Goal: Task Accomplishment & Management: Complete application form

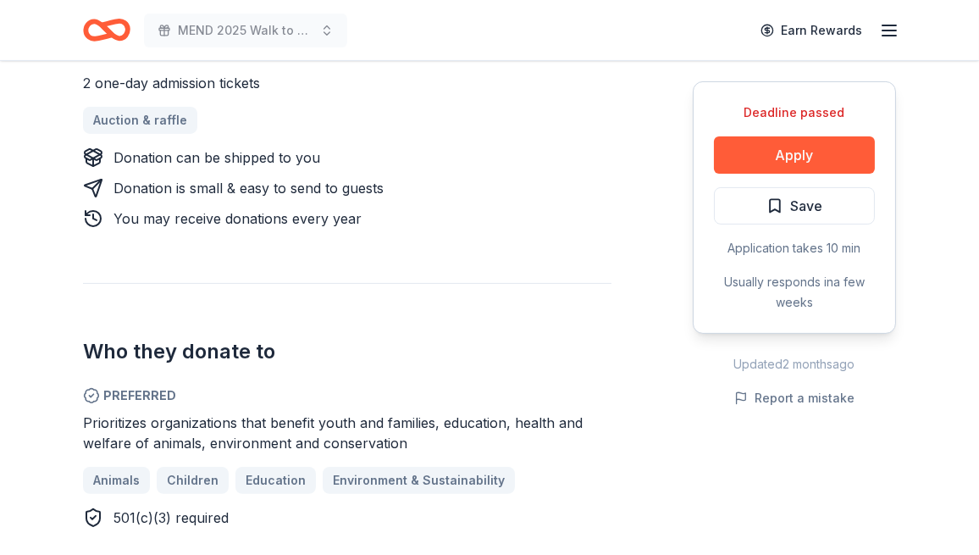
scroll to position [762, 0]
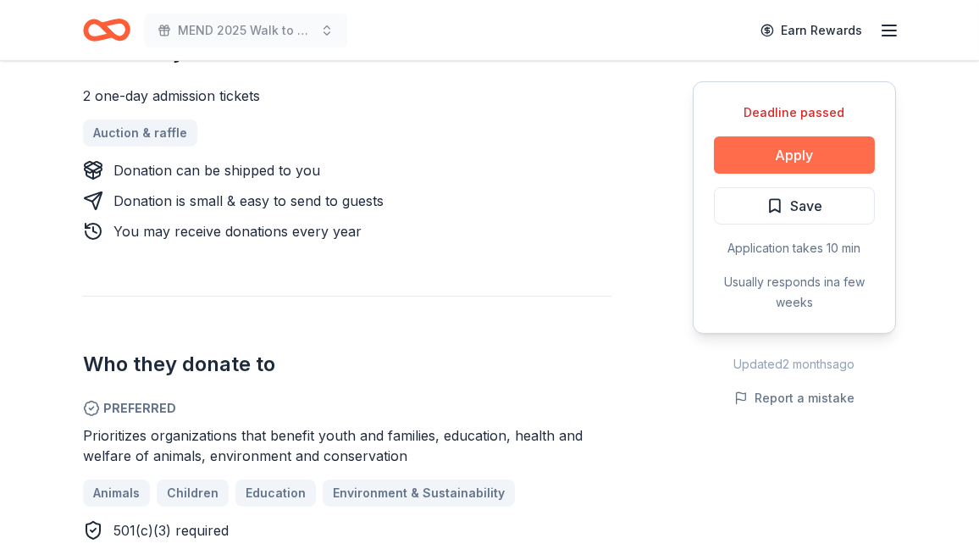
click at [776, 152] on button "Apply" at bounding box center [794, 154] width 161 height 37
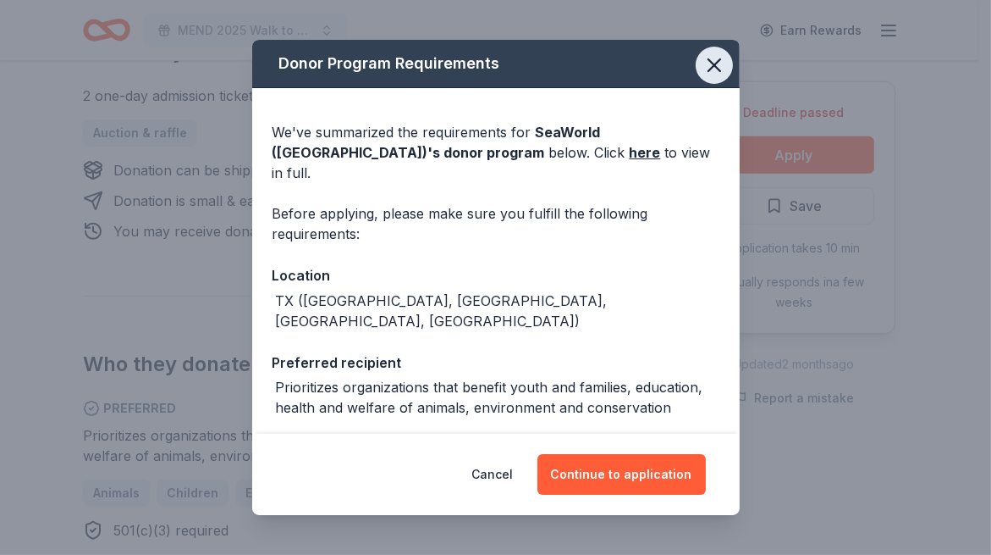
click at [715, 62] on button "button" at bounding box center [714, 65] width 37 height 37
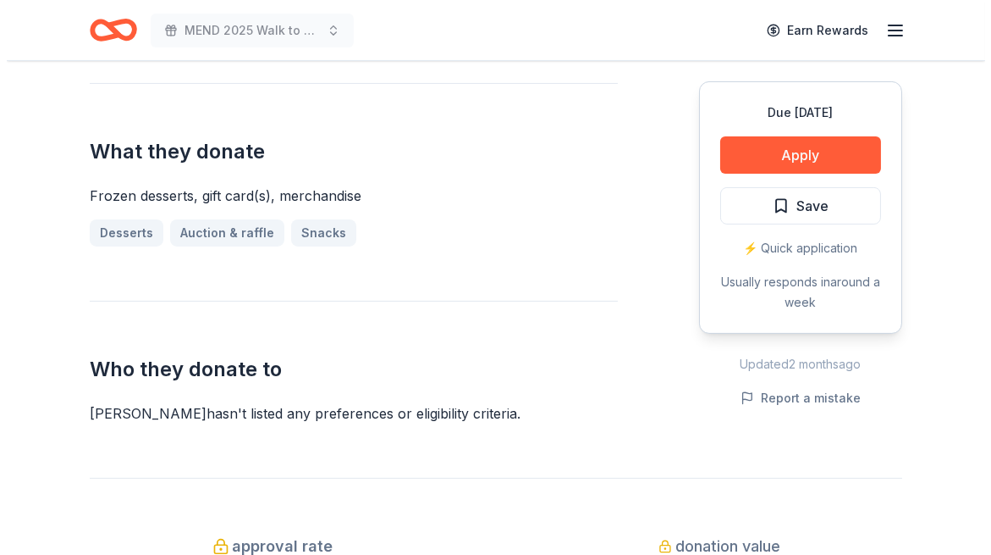
scroll to position [677, 0]
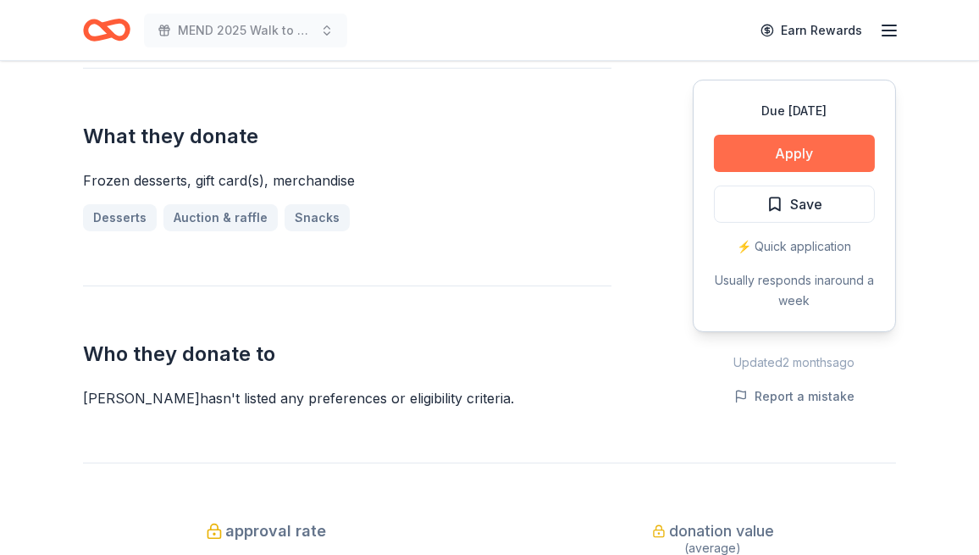
click at [780, 145] on button "Apply" at bounding box center [794, 153] width 161 height 37
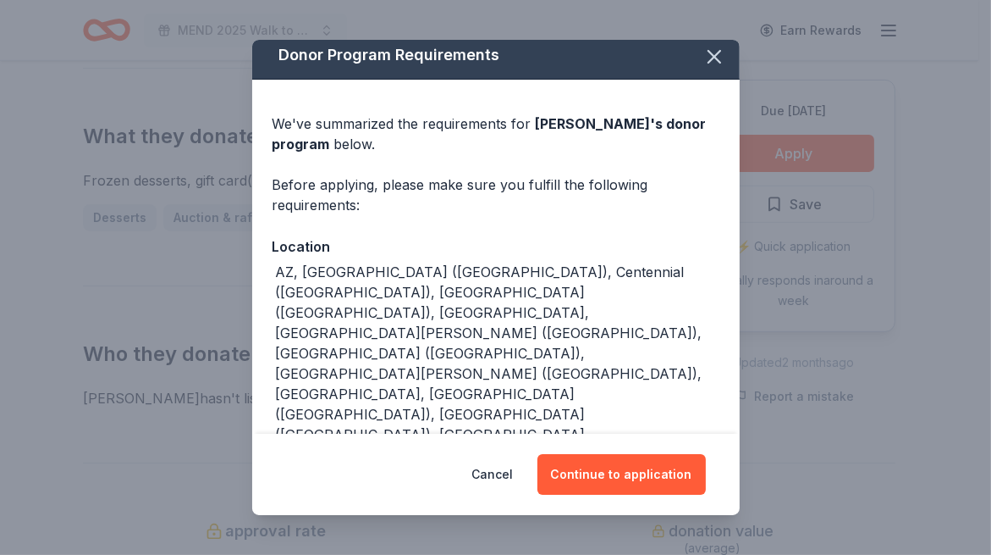
scroll to position [10, 0]
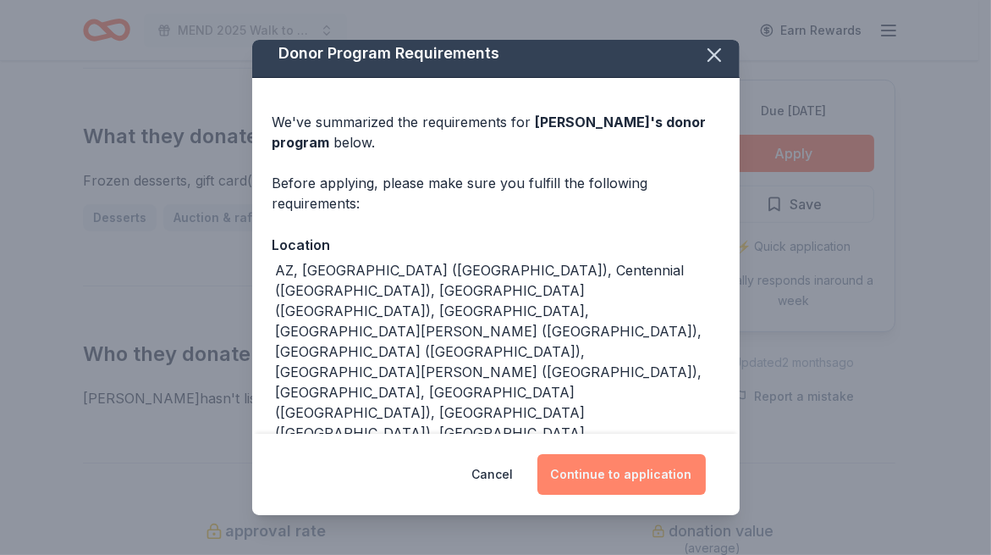
click at [646, 486] on button "Continue to application" at bounding box center [622, 474] width 168 height 41
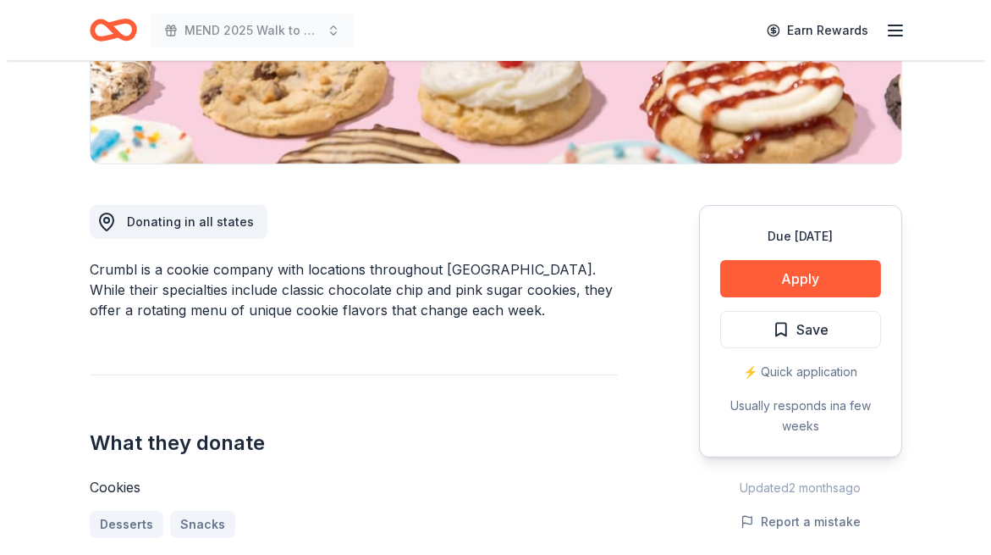
scroll to position [339, 0]
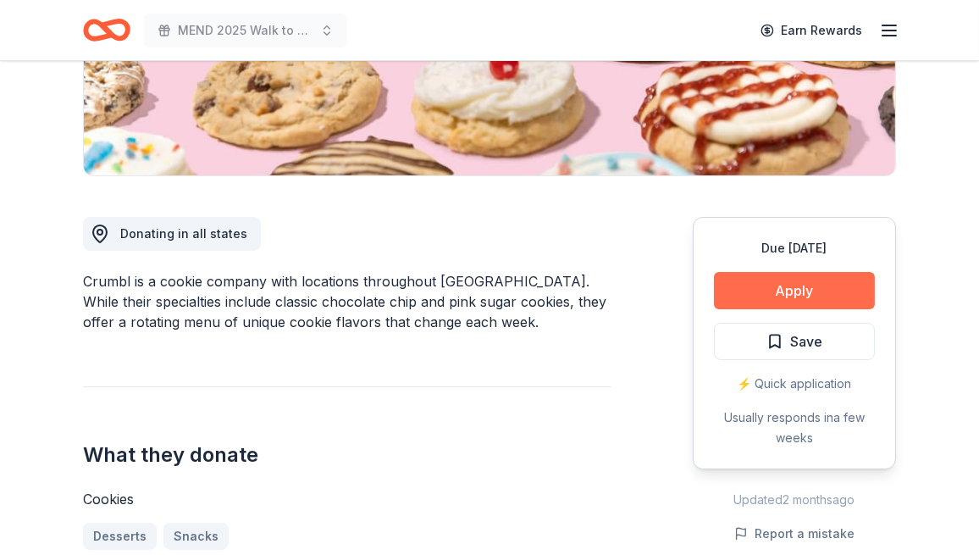
click at [809, 293] on button "Apply" at bounding box center [794, 290] width 161 height 37
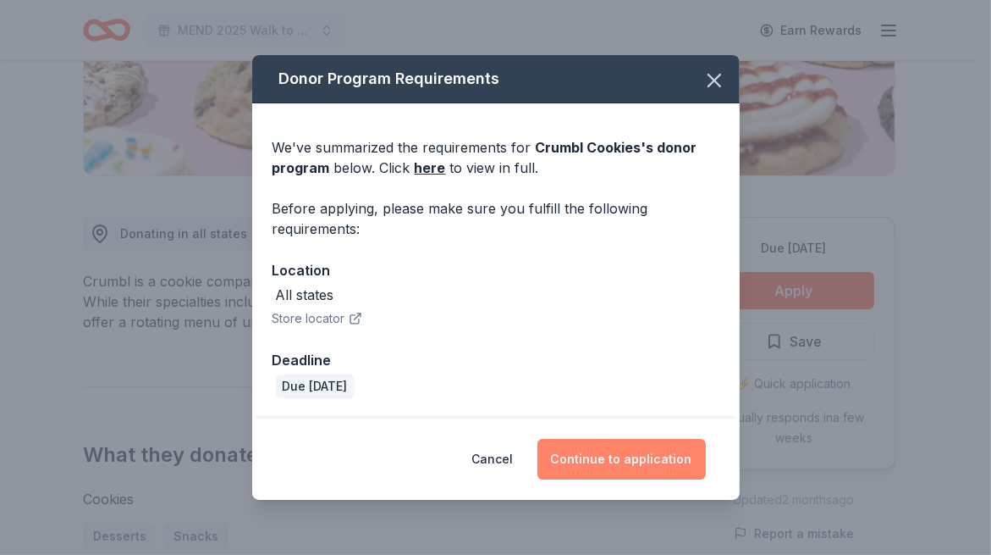
click at [600, 457] on button "Continue to application" at bounding box center [622, 459] width 168 height 41
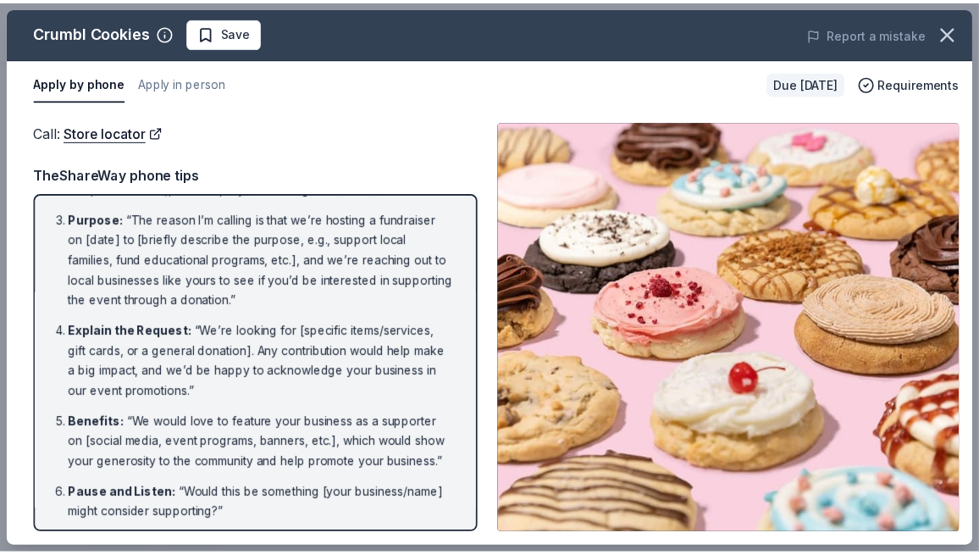
scroll to position [0, 0]
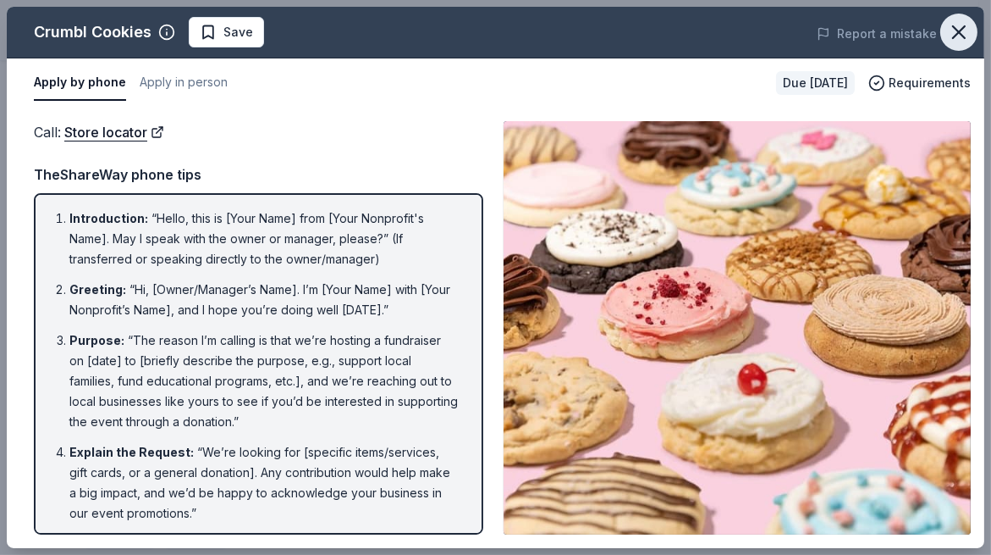
click at [960, 32] on icon "button" at bounding box center [959, 32] width 12 height 12
